Goal: Book appointment/travel/reservation

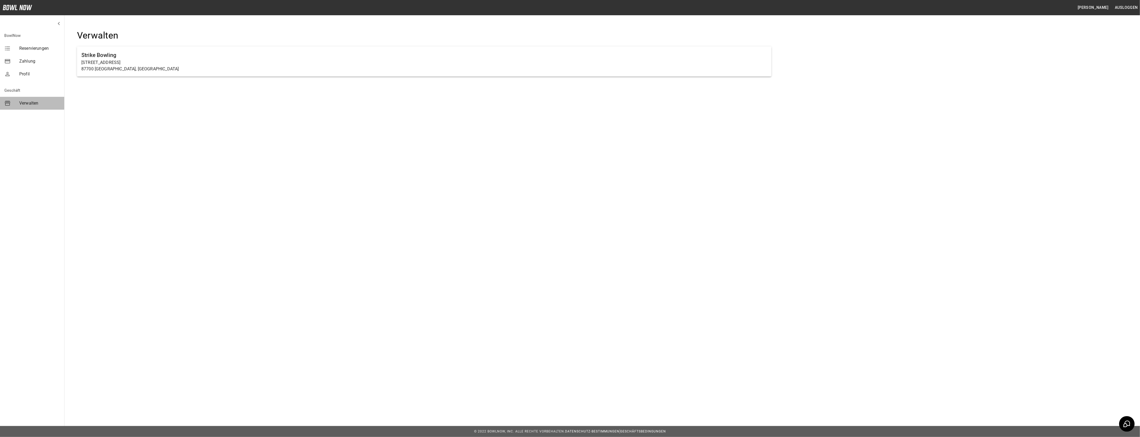
click at [21, 101] on span "Verwalten" at bounding box center [39, 103] width 41 height 6
click at [33, 99] on div "Verwalten" at bounding box center [32, 103] width 64 height 13
click at [36, 105] on span "Verwalten" at bounding box center [39, 103] width 41 height 6
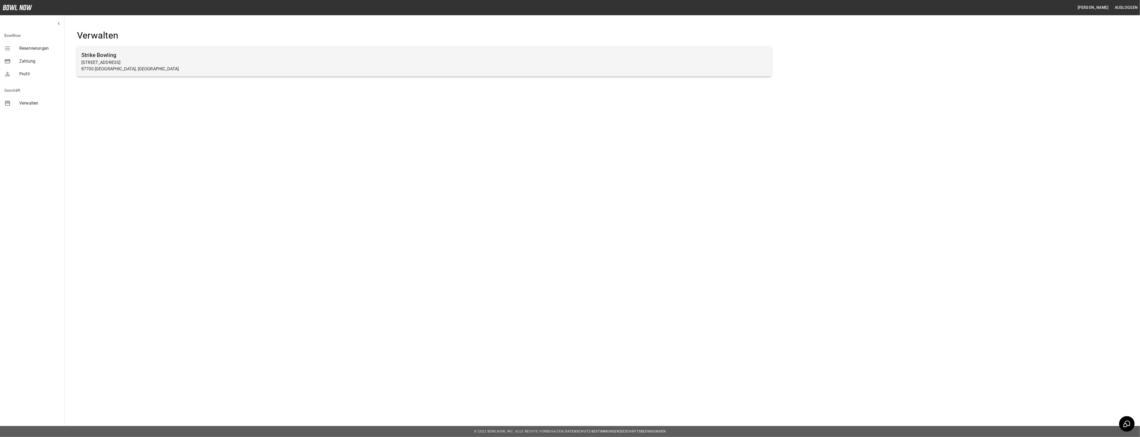
click at [112, 61] on p "Haußmannstraße 2a" at bounding box center [424, 62] width 686 height 6
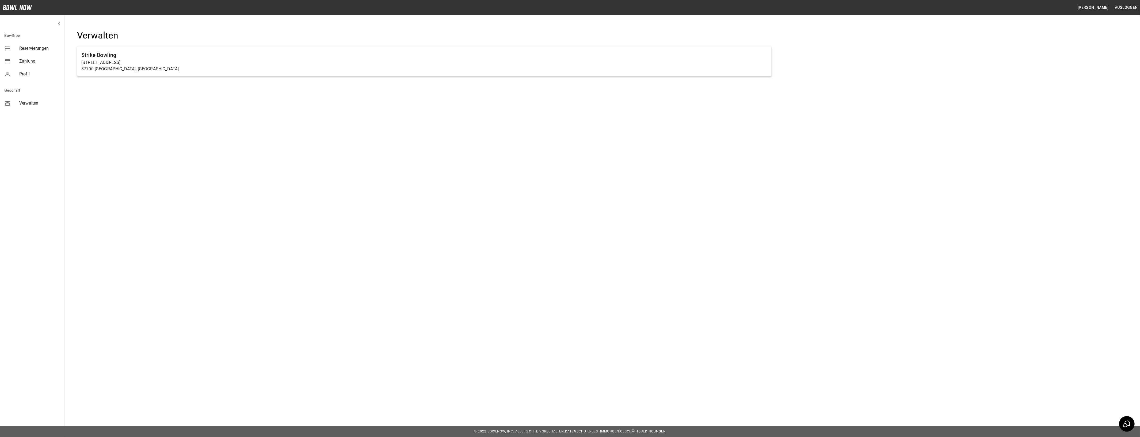
click at [28, 102] on span "Verwalten" at bounding box center [39, 103] width 41 height 6
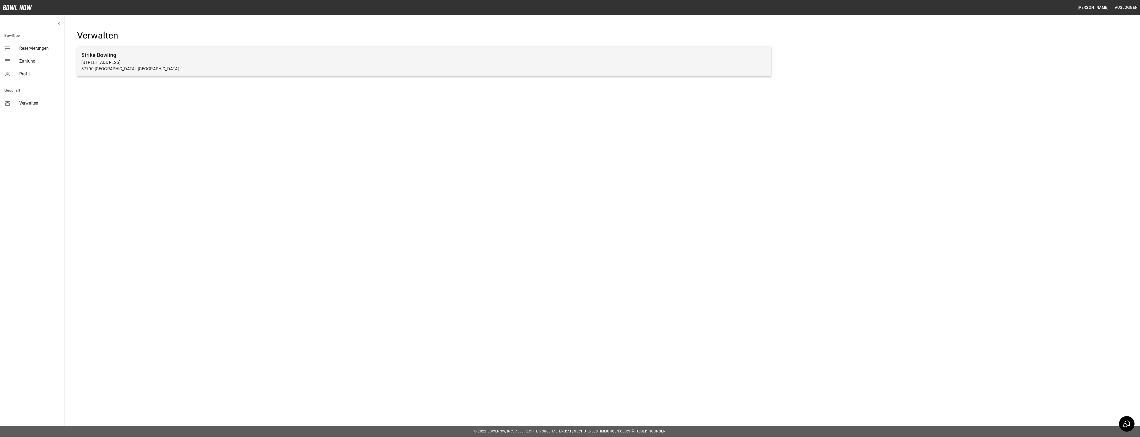
click at [435, 66] on p "87700 Memmingen, Germany" at bounding box center [424, 69] width 686 height 6
click at [156, 60] on p "Haußmannstraße 2a" at bounding box center [424, 62] width 686 height 6
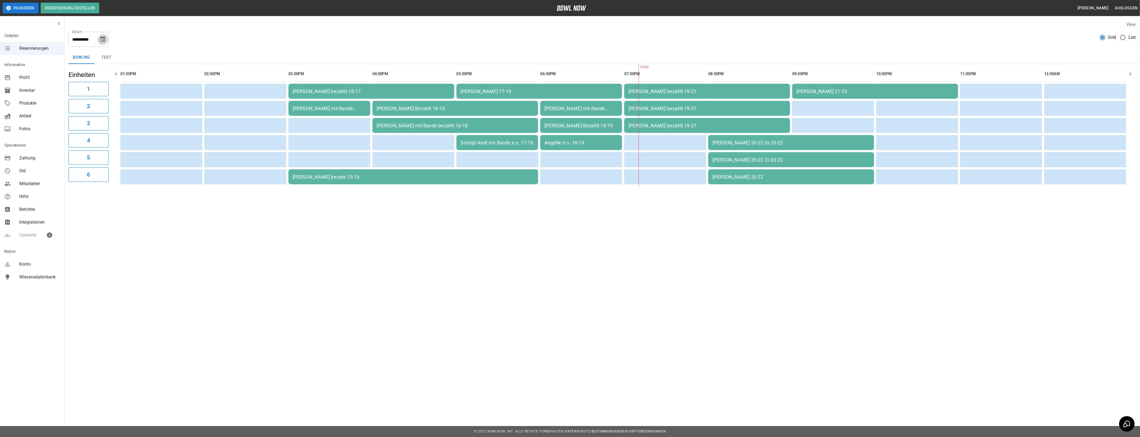
click at [101, 40] on icon "Choose date, selected date is 30. Aug. 2025" at bounding box center [103, 39] width 6 height 6
click at [113, 54] on icon "Next month" at bounding box center [116, 55] width 6 height 6
click at [101, 53] on icon "Previous month" at bounding box center [102, 55] width 6 height 6
click at [113, 114] on button "31" at bounding box center [113, 118] width 10 height 10
type input "**********"
